Goal: Task Accomplishment & Management: Use online tool/utility

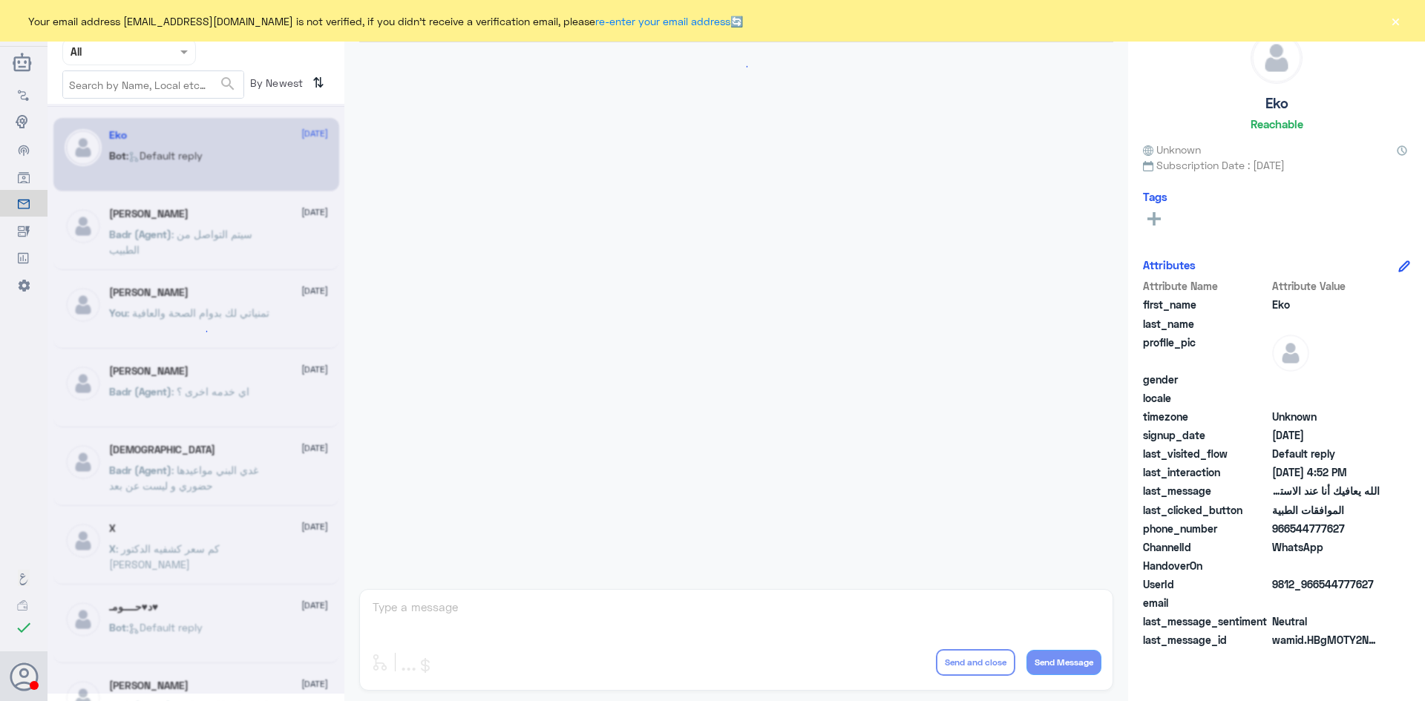
scroll to position [1417, 0]
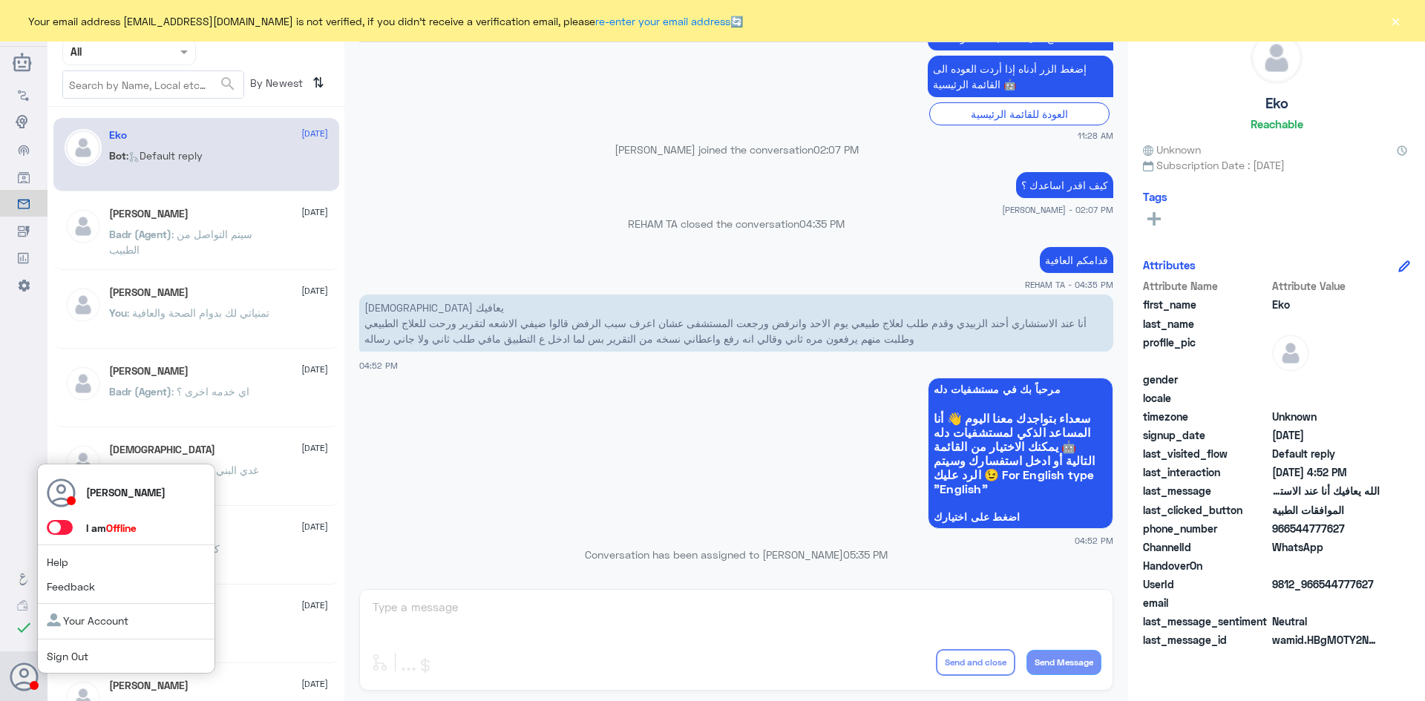
click at [64, 533] on span at bounding box center [60, 527] width 26 height 15
click at [0, 0] on input "checkbox" at bounding box center [0, 0] width 0 height 0
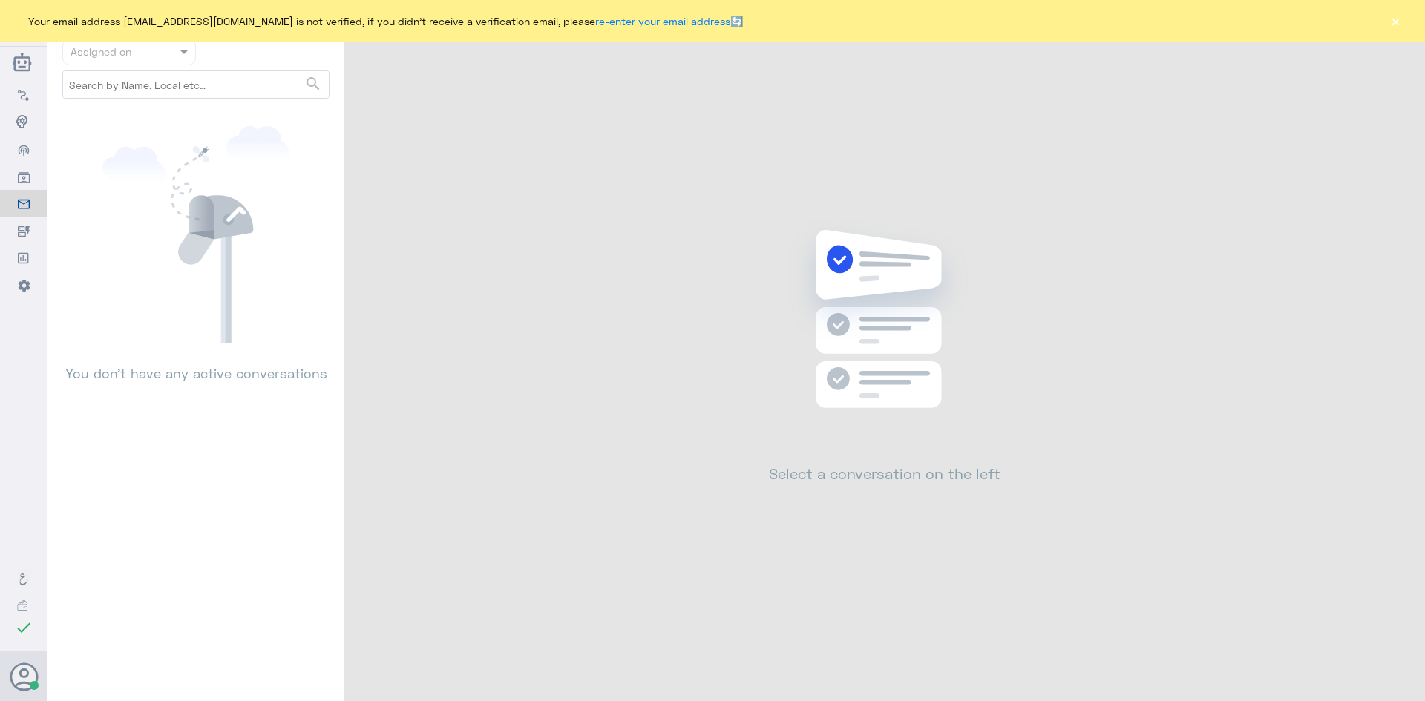
click at [1392, 21] on button "×" at bounding box center [1394, 20] width 15 height 15
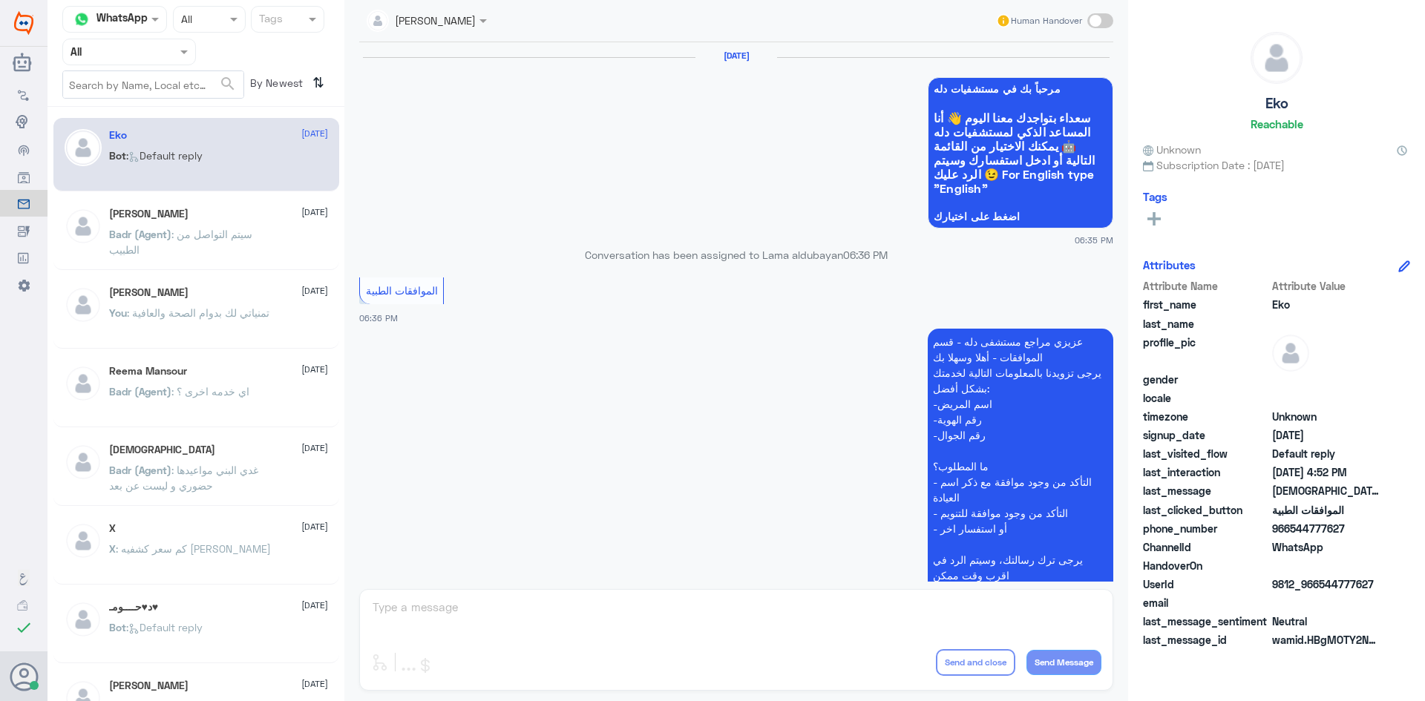
scroll to position [1417, 0]
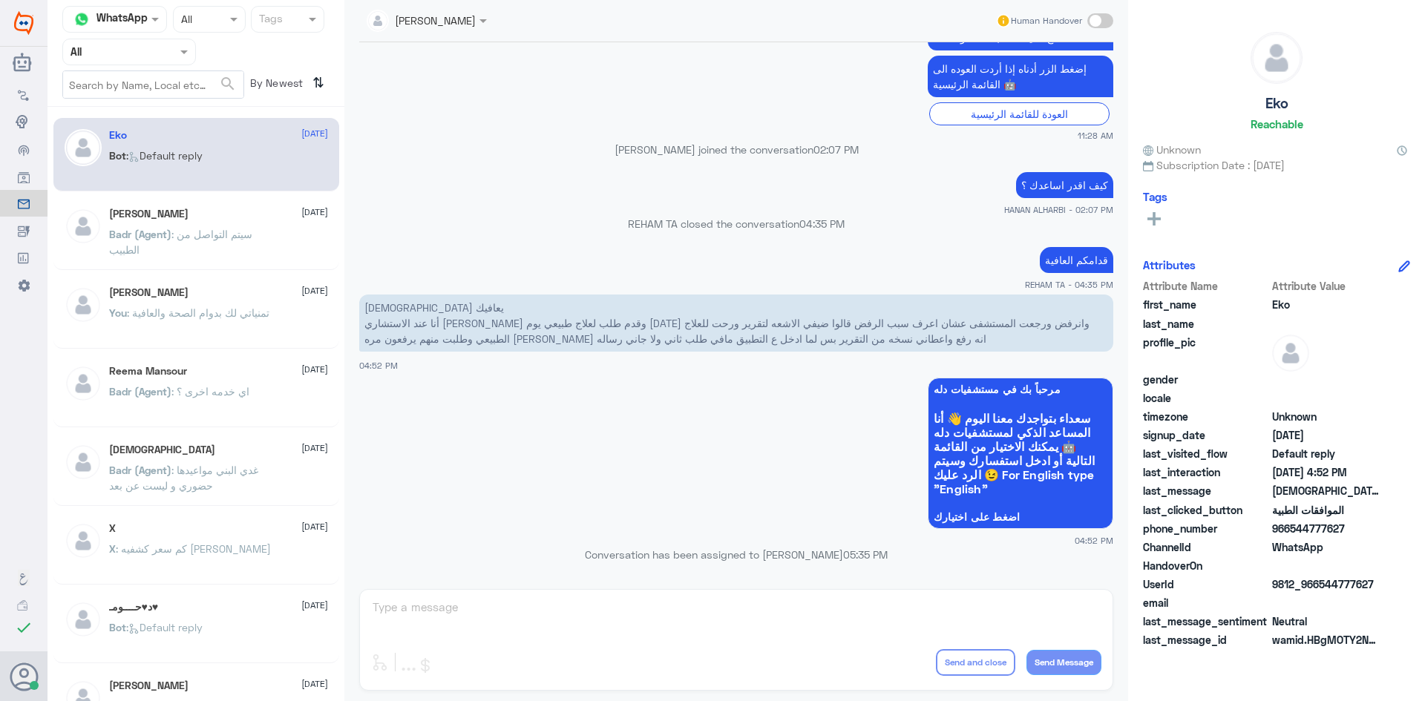
click at [188, 47] on span at bounding box center [186, 52] width 19 height 16
click at [159, 121] on div "Unassigned" at bounding box center [129, 117] width 134 height 34
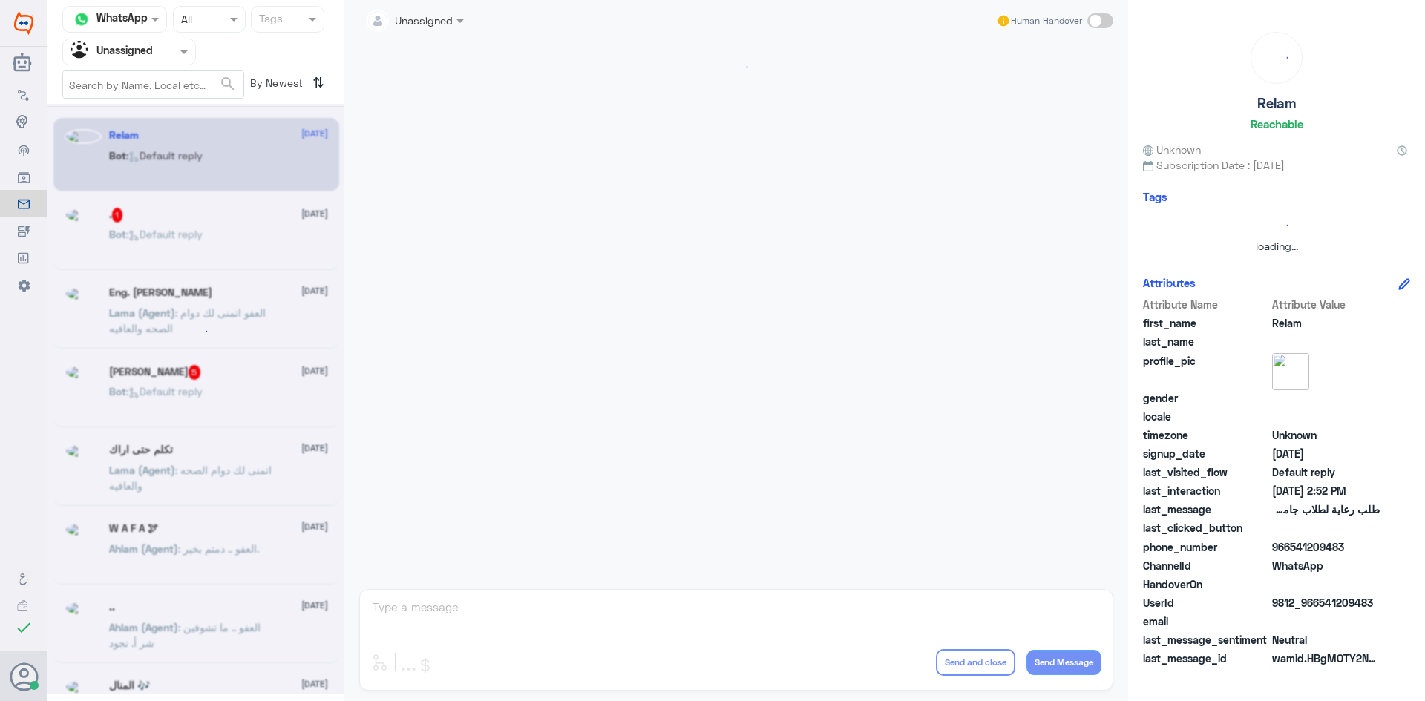
scroll to position [0, 0]
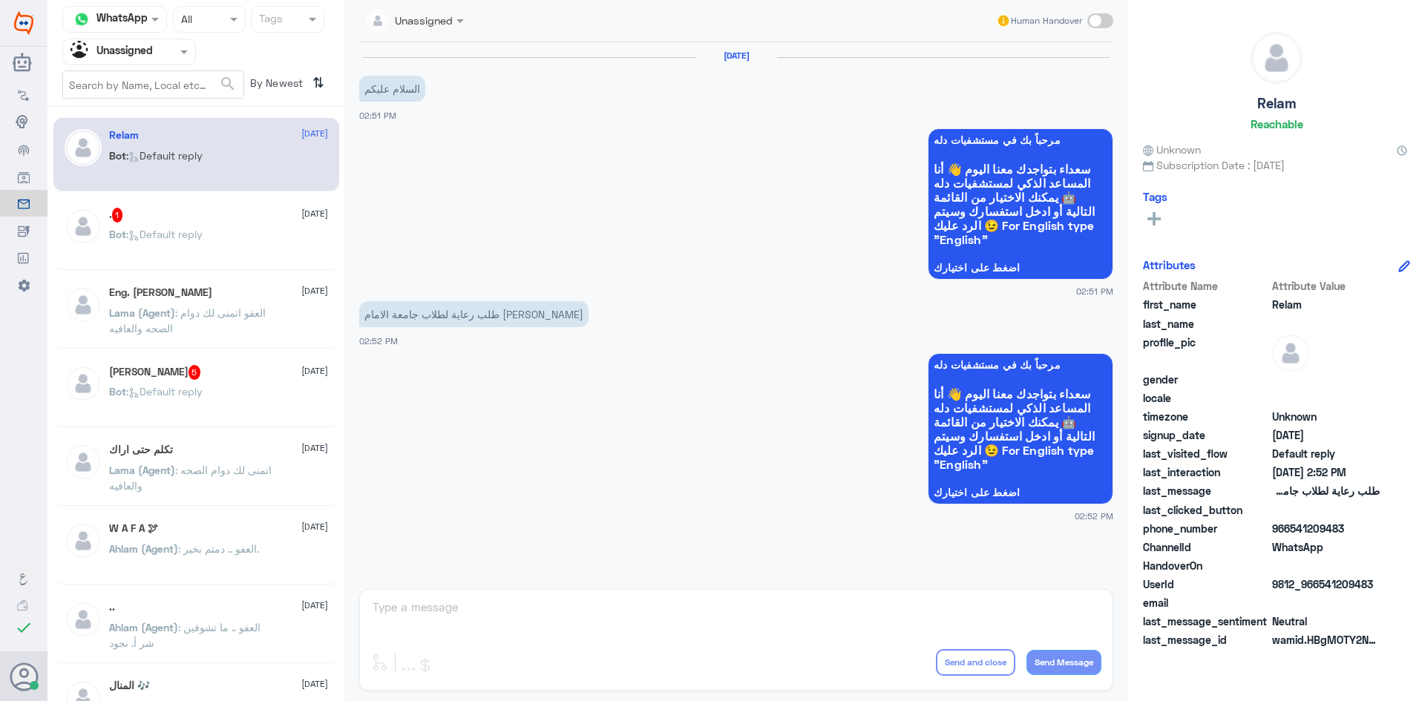
click at [240, 223] on div ". 1 [DATE] Bot : Default reply" at bounding box center [218, 236] width 219 height 56
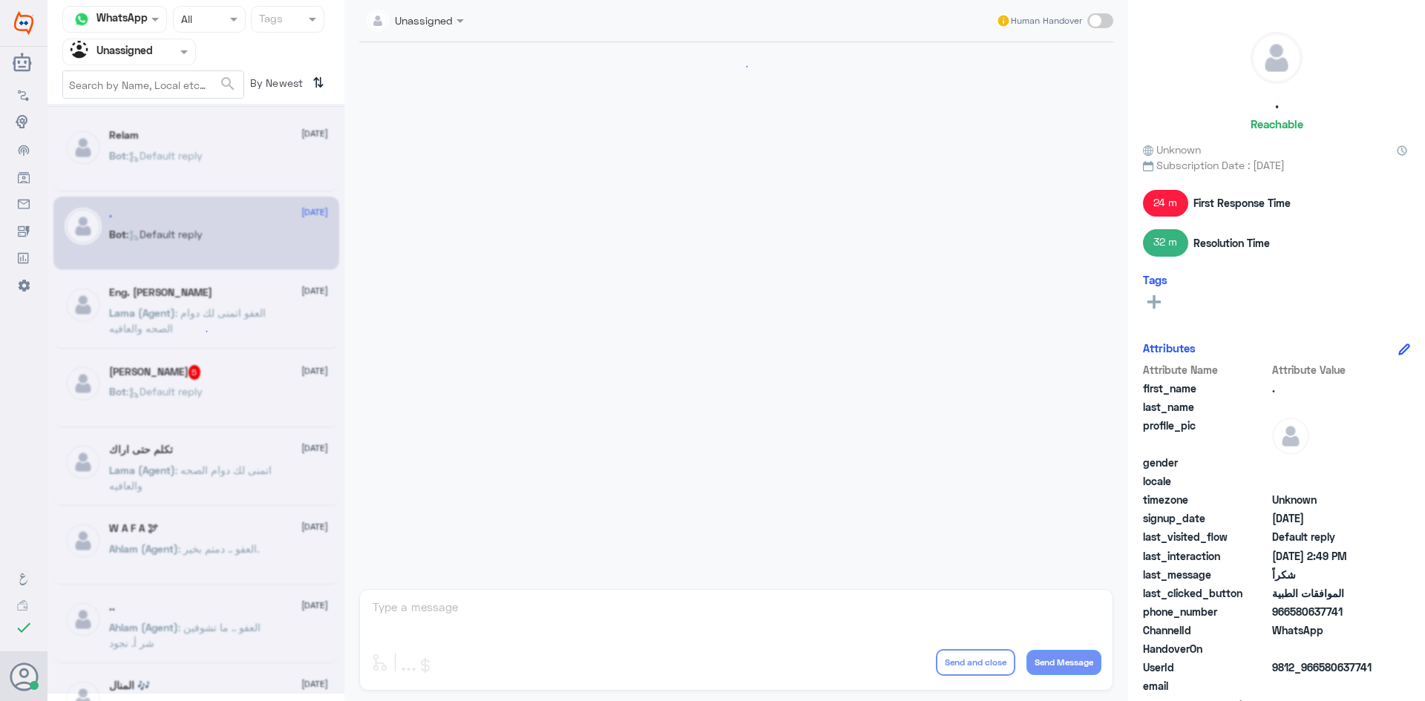
scroll to position [739, 0]
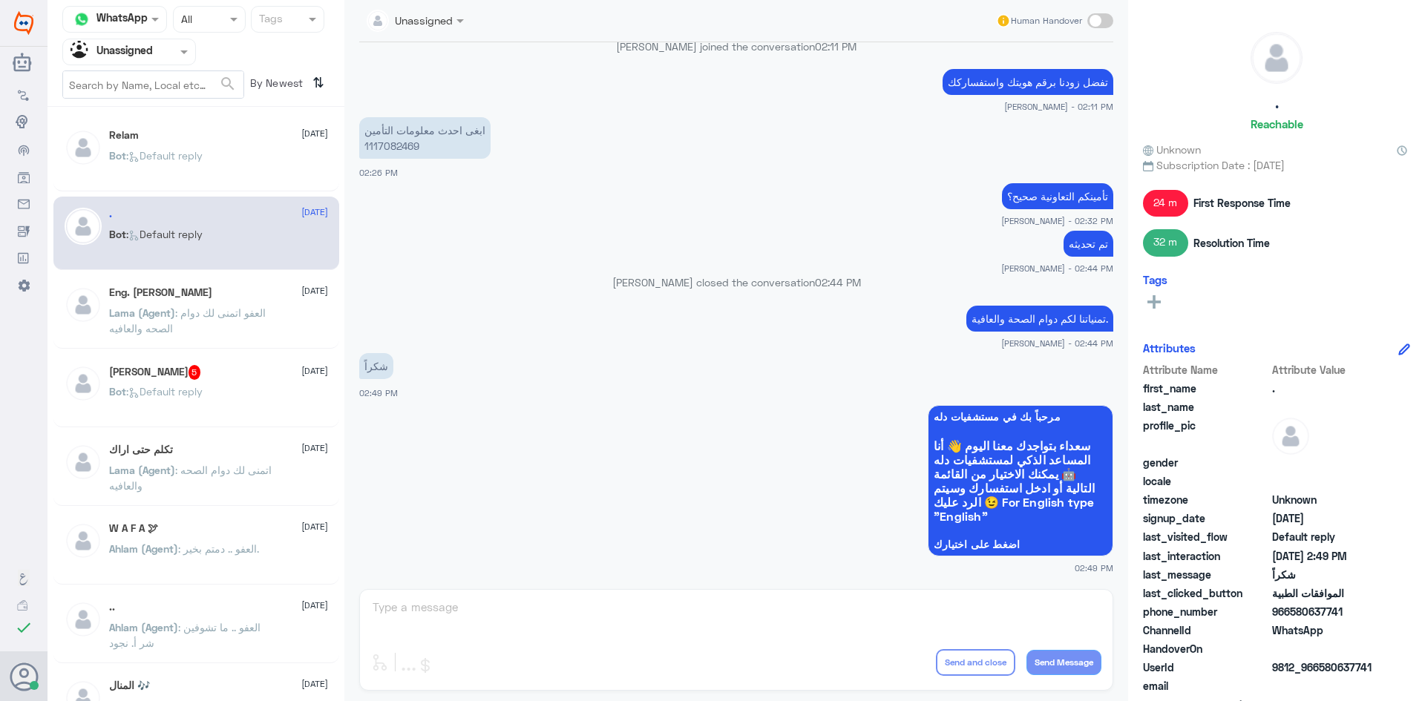
click at [209, 402] on div "Bot : Default reply" at bounding box center [218, 403] width 219 height 33
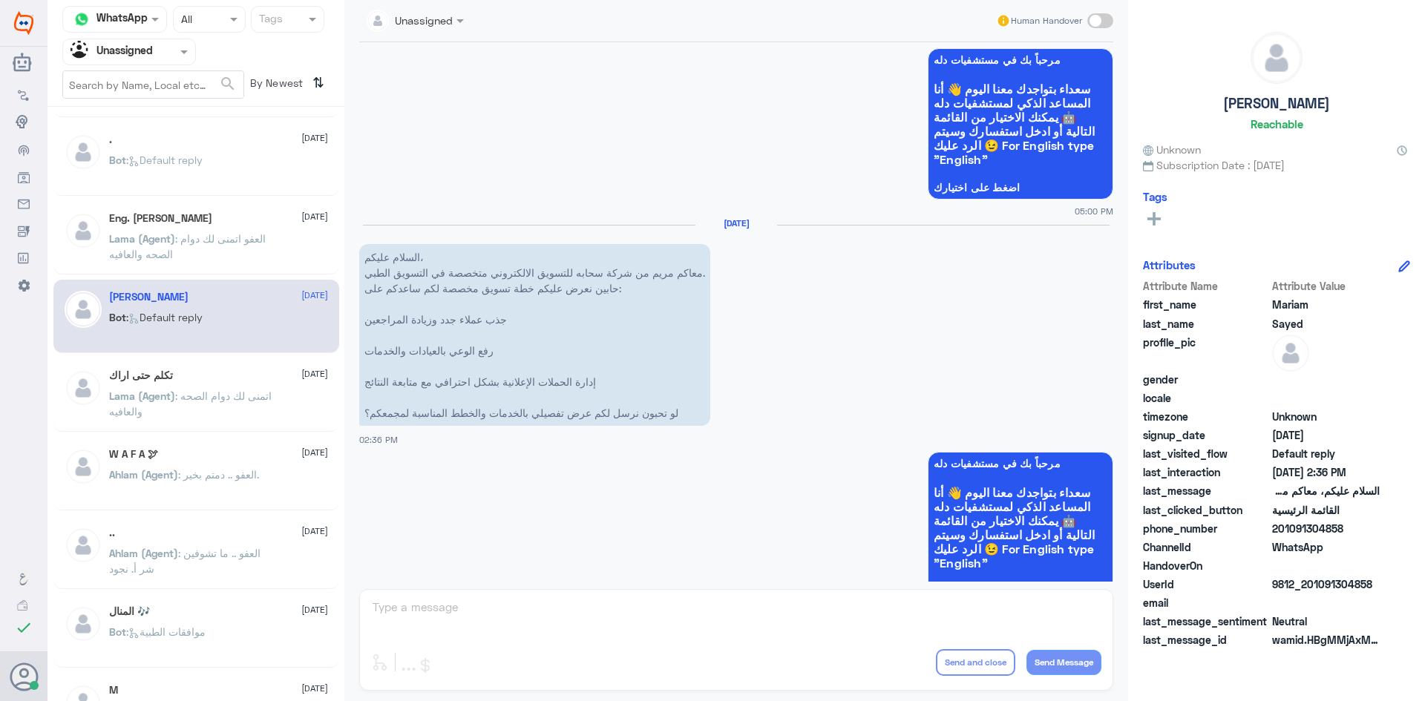
scroll to position [148, 0]
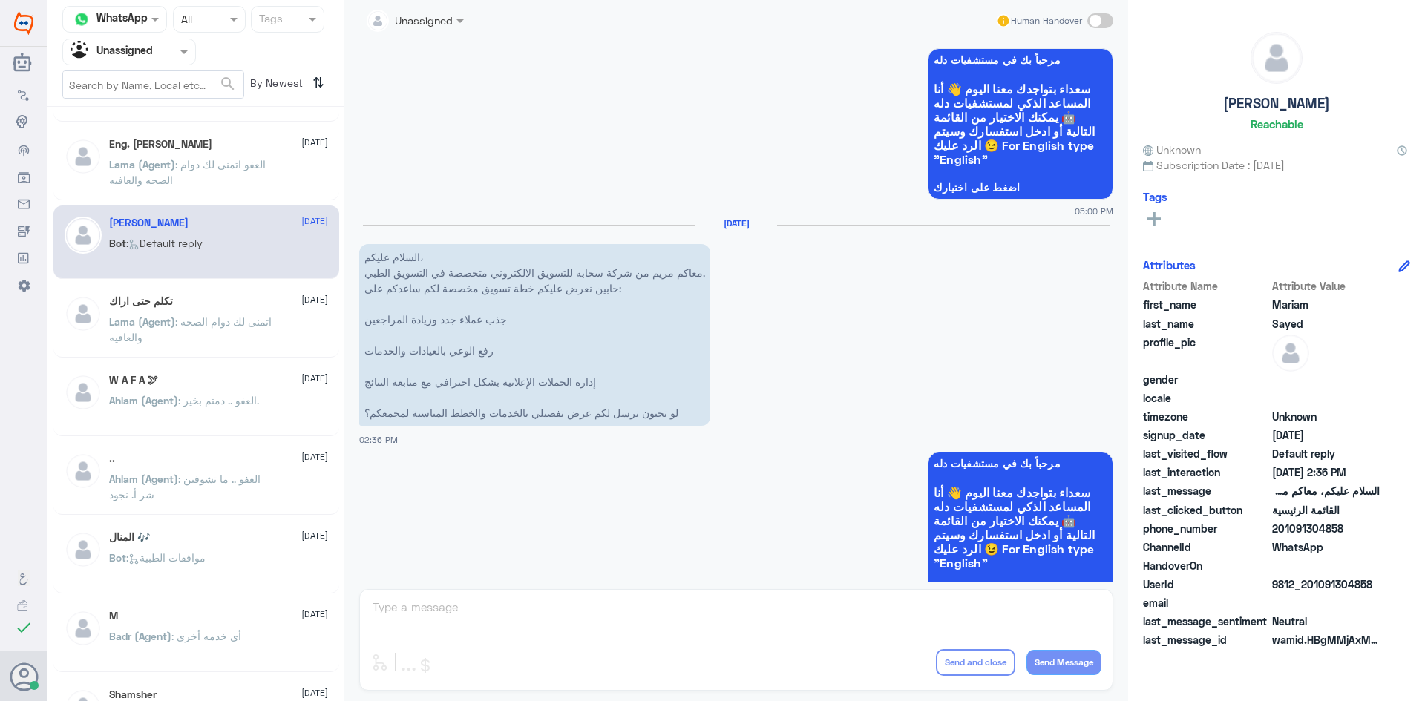
click at [226, 303] on div "تكلم حتى اراك [DATE]" at bounding box center [218, 301] width 219 height 13
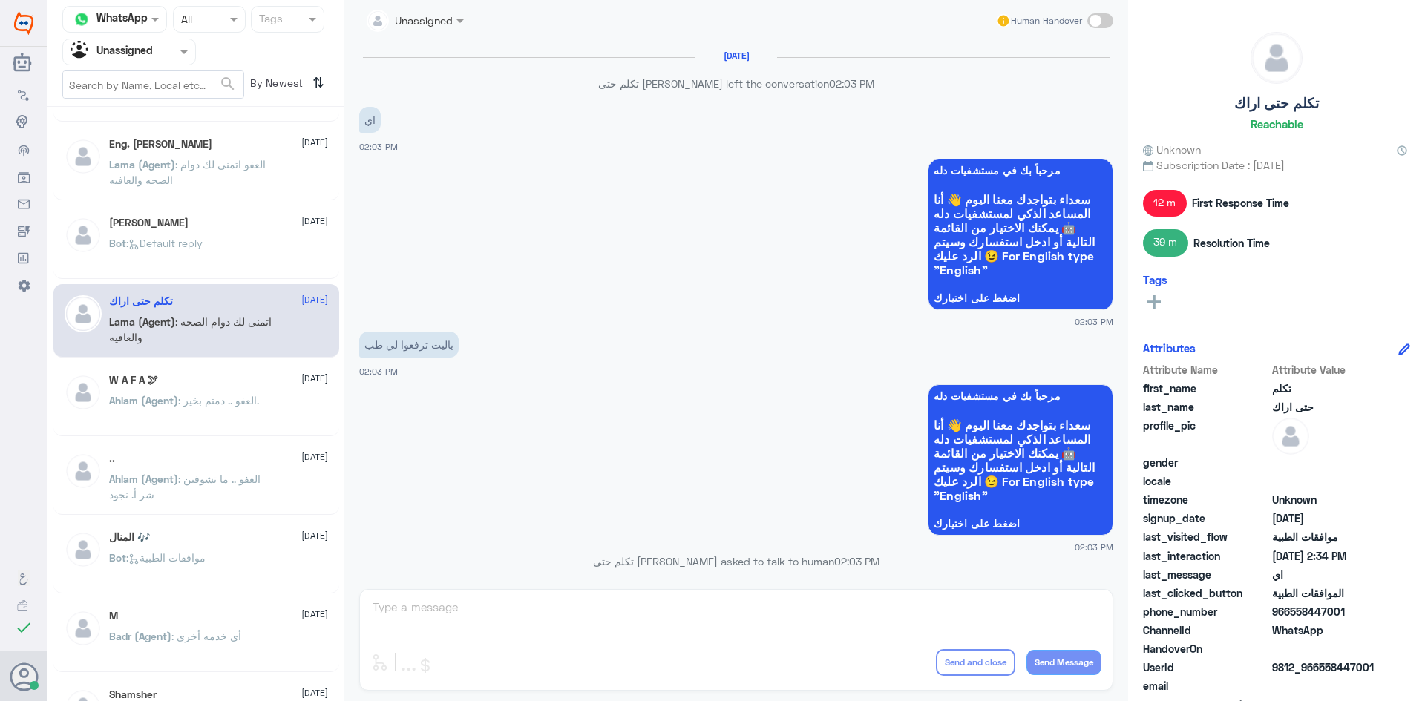
scroll to position [1103, 0]
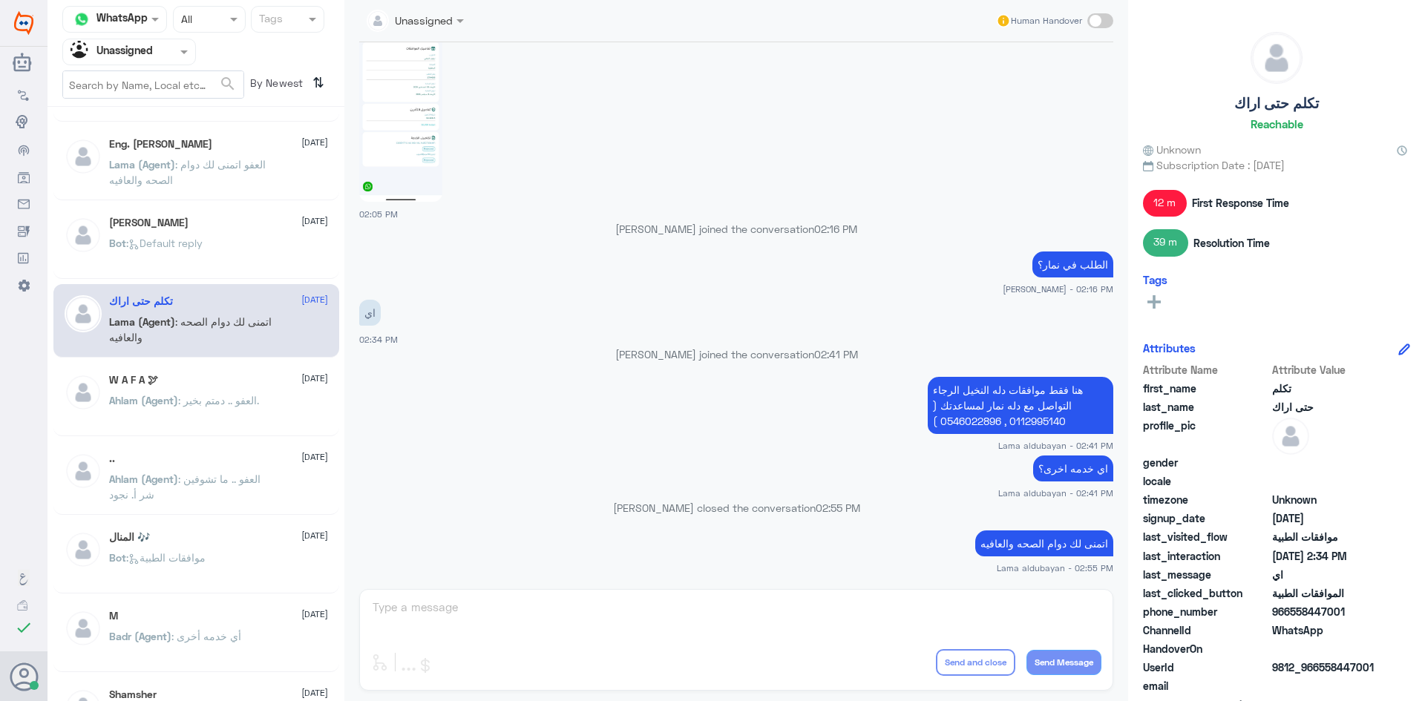
click at [223, 418] on p "Ahlam (Agent) : العفو .. دمتم بخير." at bounding box center [184, 410] width 150 height 37
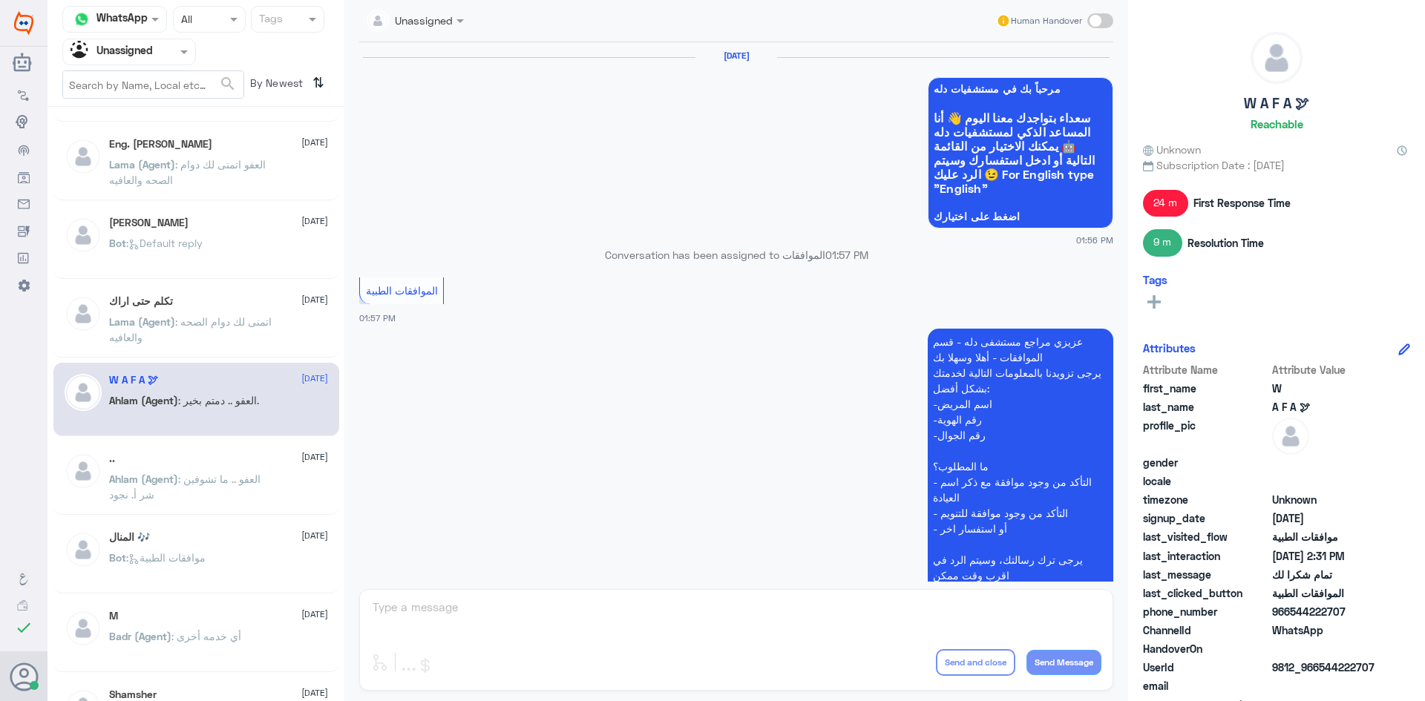
scroll to position [850, 0]
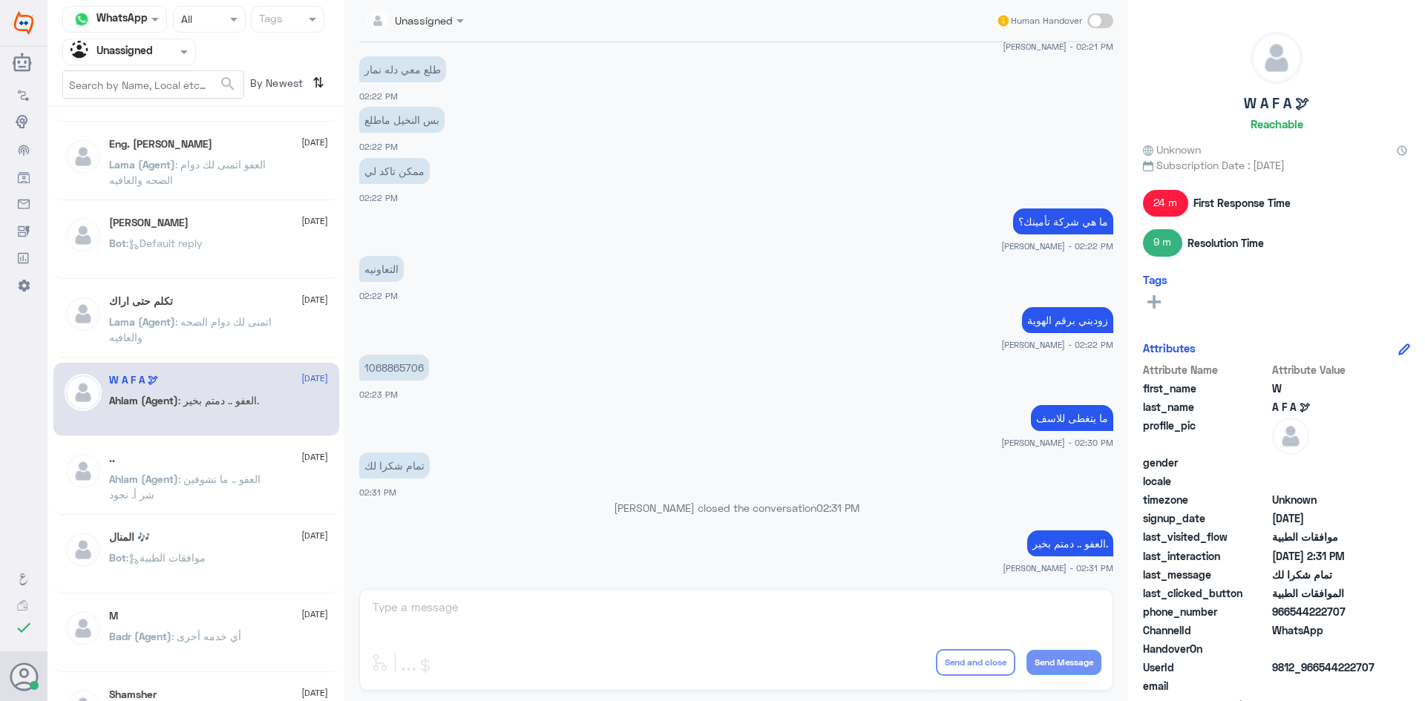
click at [211, 476] on span ": العفو .. ما تشوفين شر أ. نجود" at bounding box center [184, 487] width 151 height 28
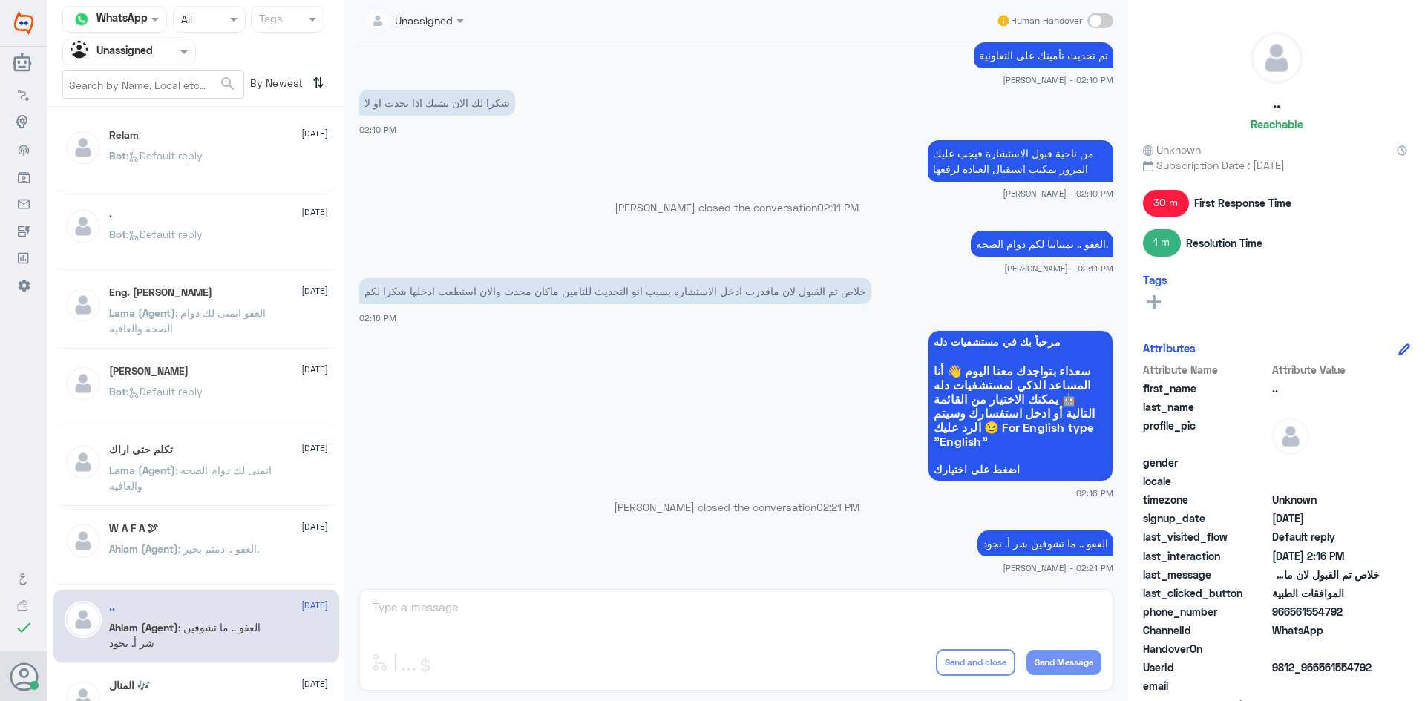
click at [249, 162] on div "Bot : Default reply" at bounding box center [218, 167] width 219 height 33
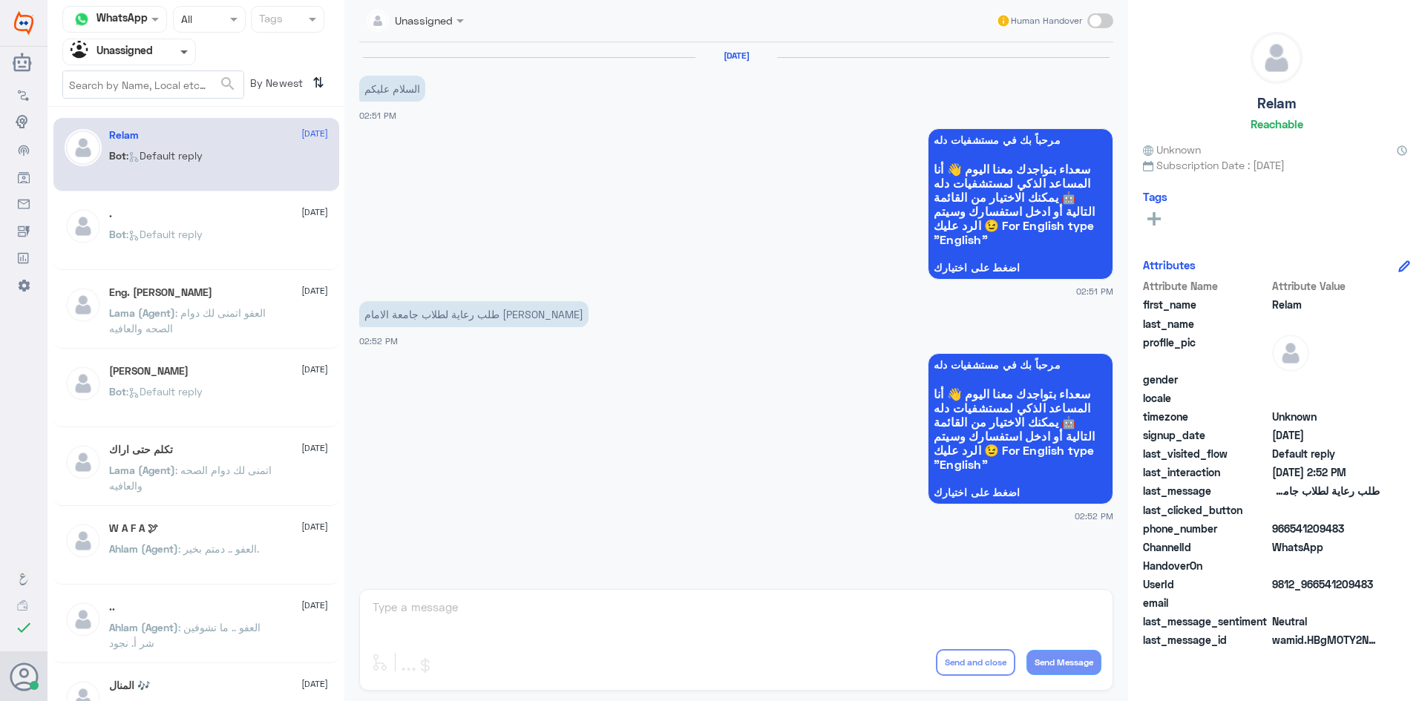
click at [185, 53] on span at bounding box center [183, 52] width 7 height 5
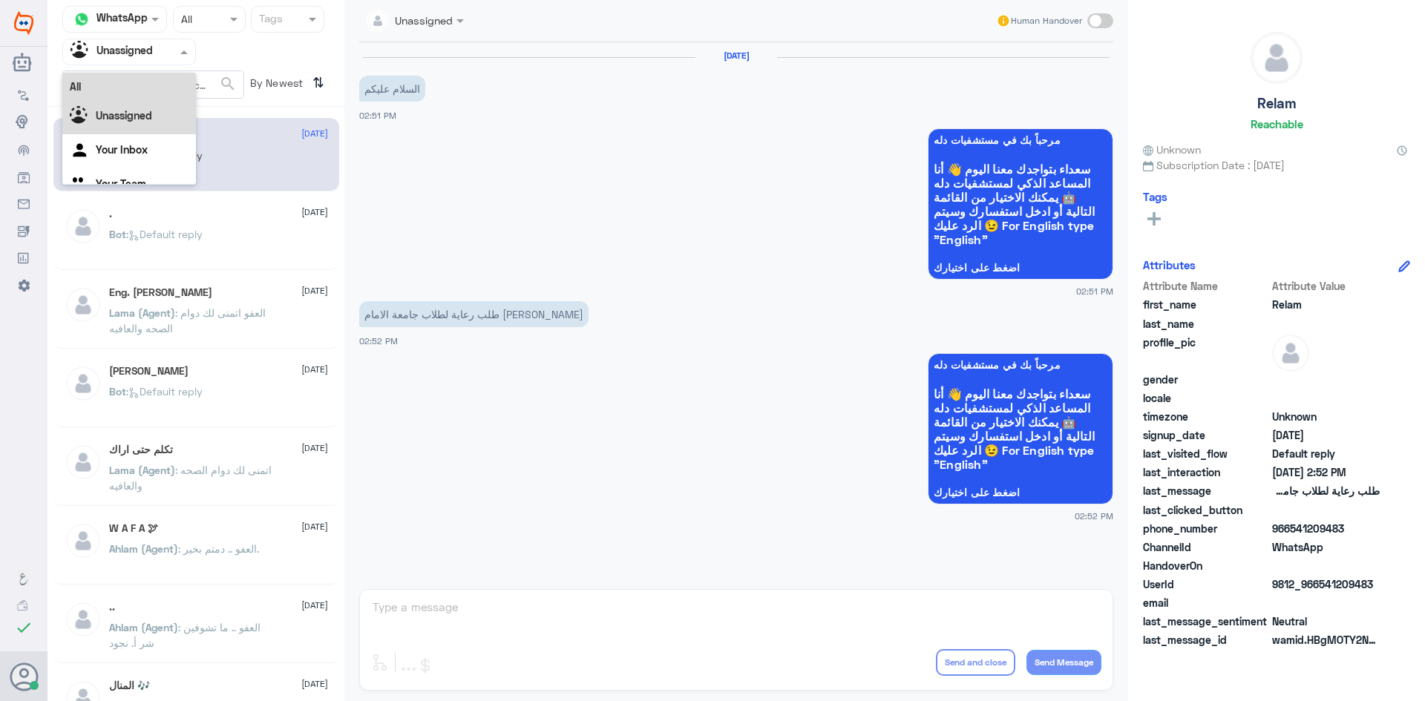
click at [148, 87] on div "All" at bounding box center [129, 86] width 134 height 27
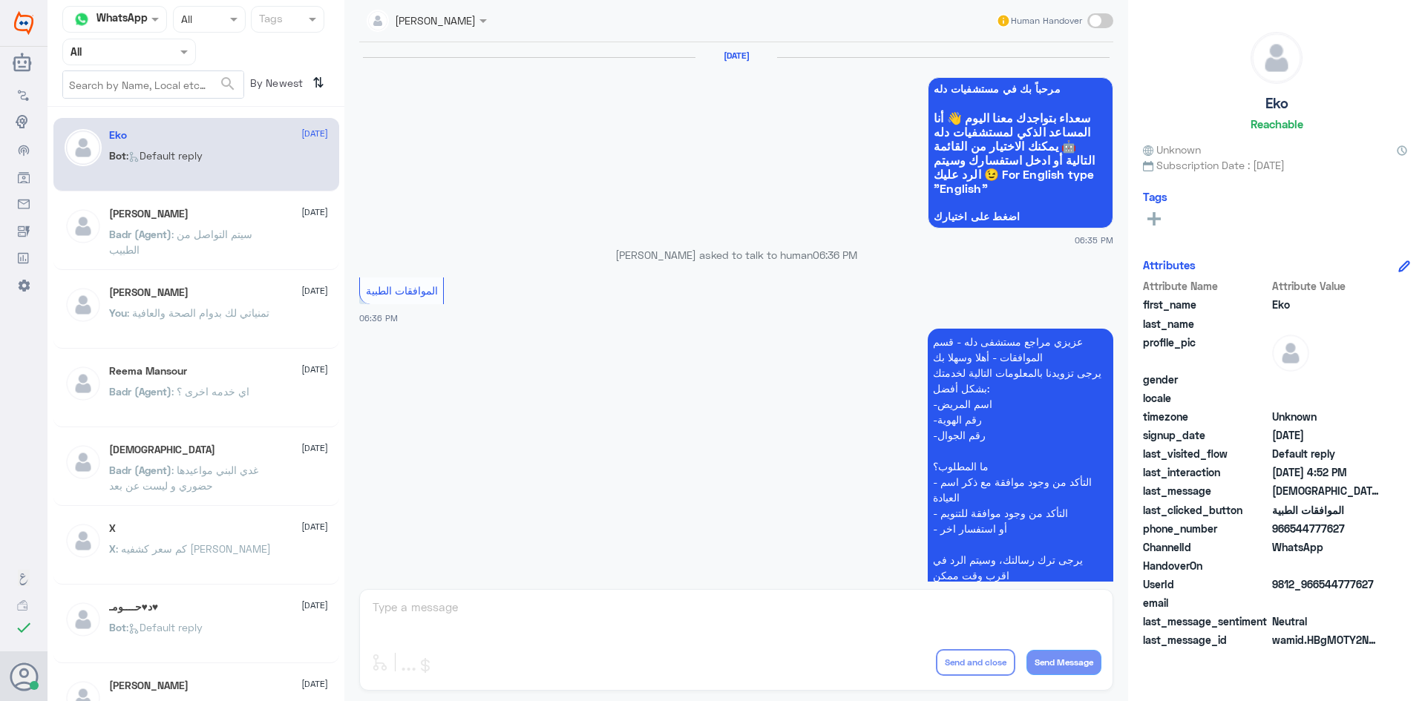
scroll to position [1417, 0]
